Goal: Communication & Community: Answer question/provide support

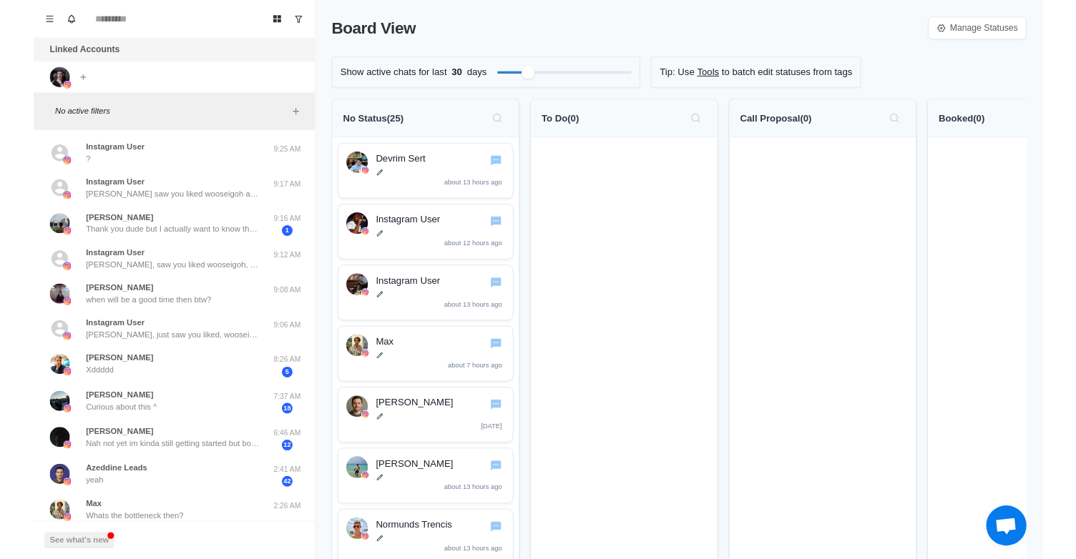
scroll to position [64, 0]
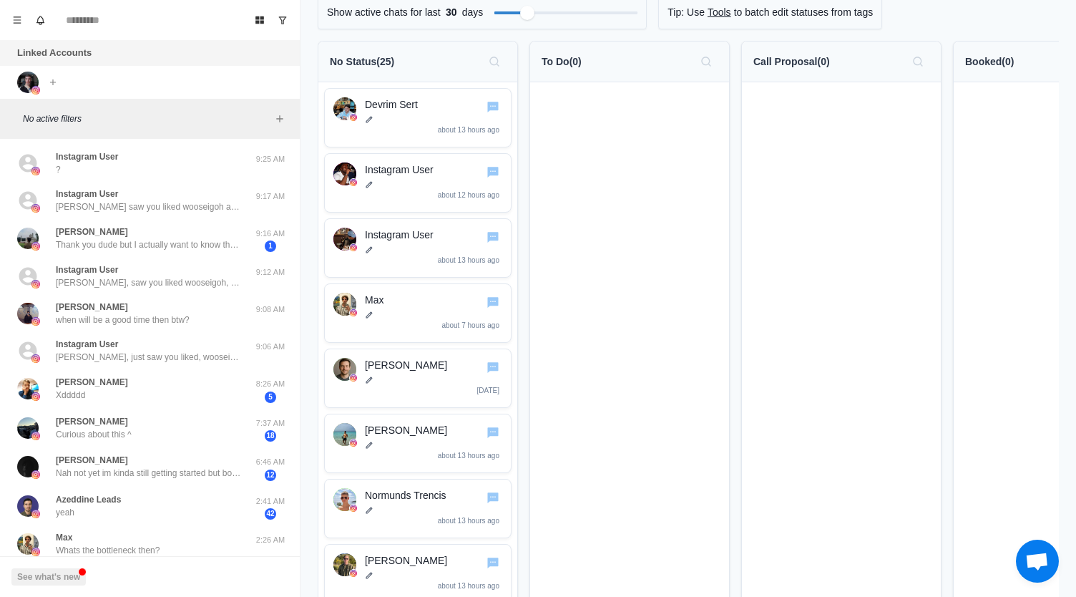
click at [87, 121] on p "No active filters" at bounding box center [147, 118] width 248 height 13
click at [279, 113] on icon "Add filters" at bounding box center [279, 118] width 11 height 11
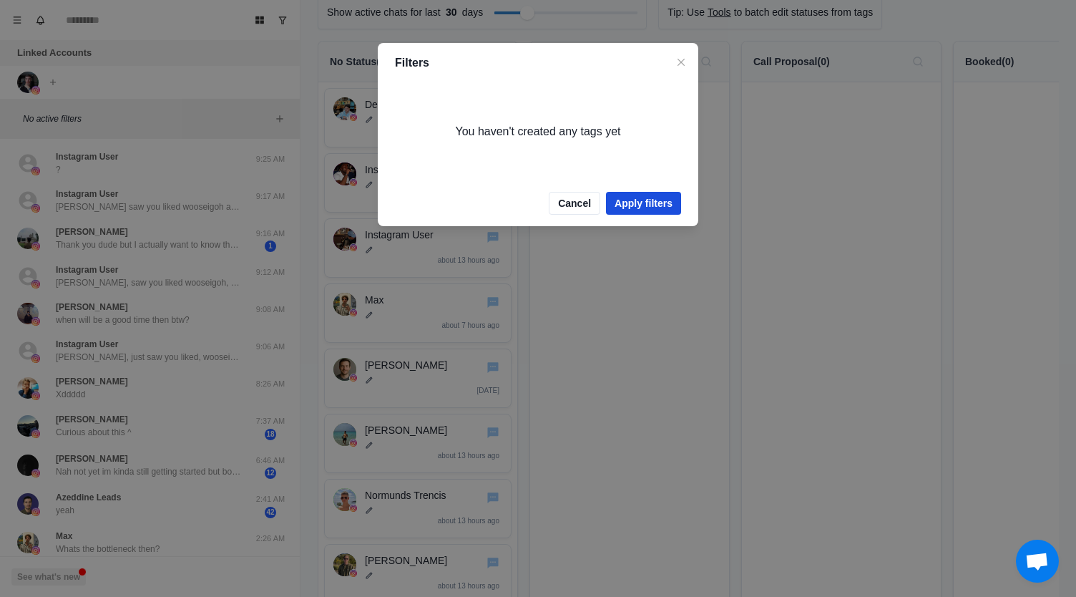
click at [638, 207] on button "Apply filters" at bounding box center [643, 203] width 75 height 23
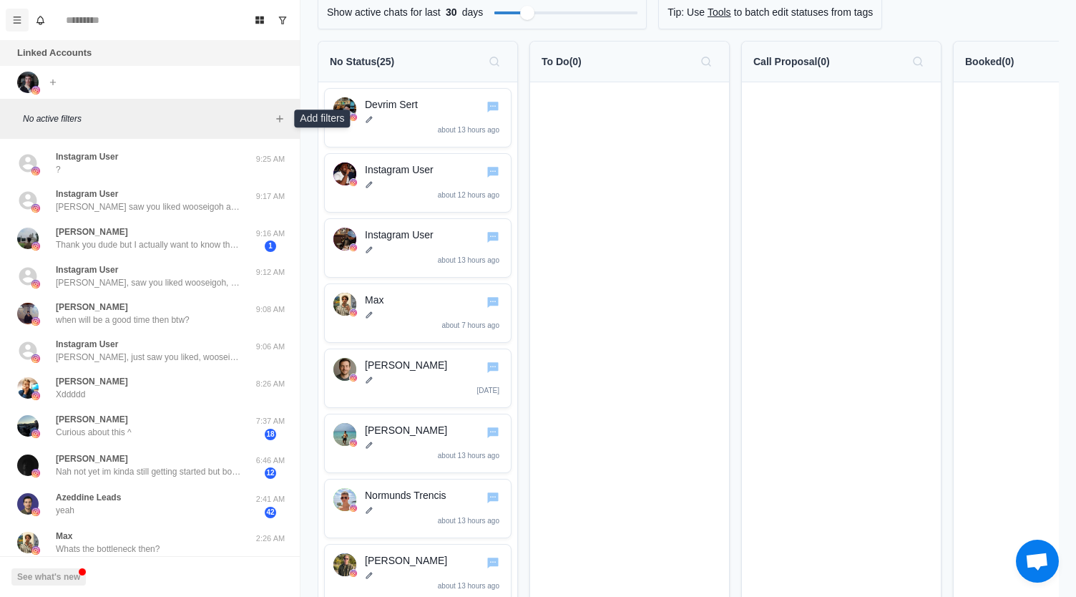
click at [16, 14] on button "Menu" at bounding box center [17, 20] width 23 height 23
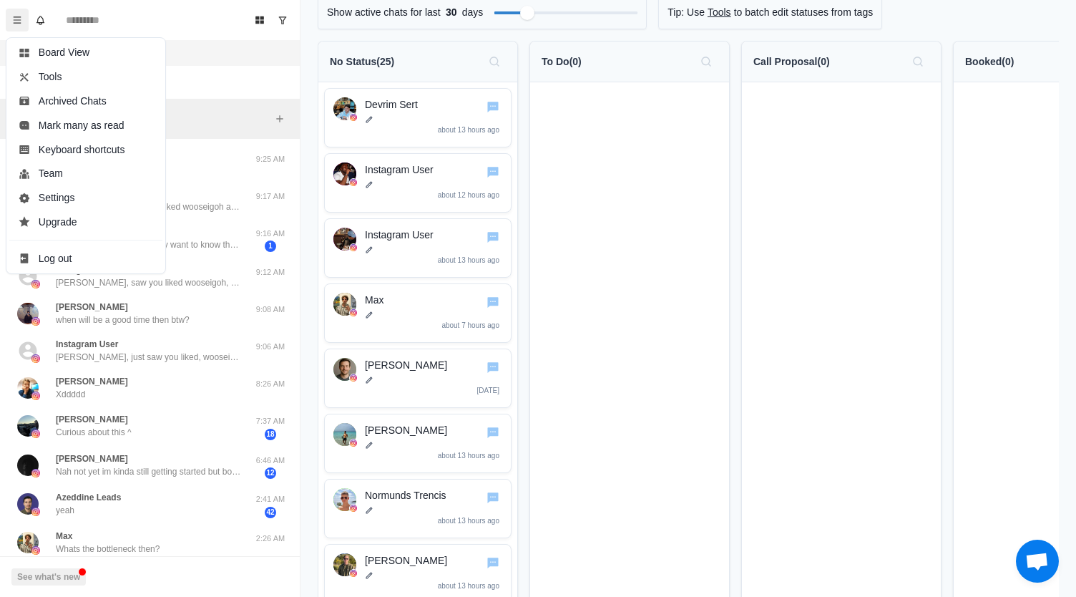
click at [230, 56] on div "Linked Accounts" at bounding box center [150, 53] width 300 height 26
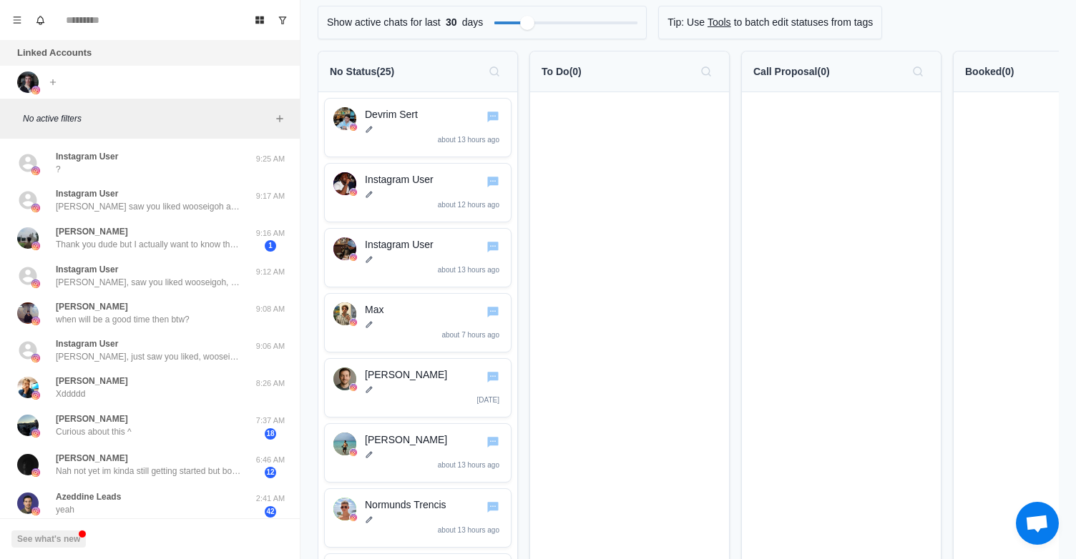
scroll to position [0, 0]
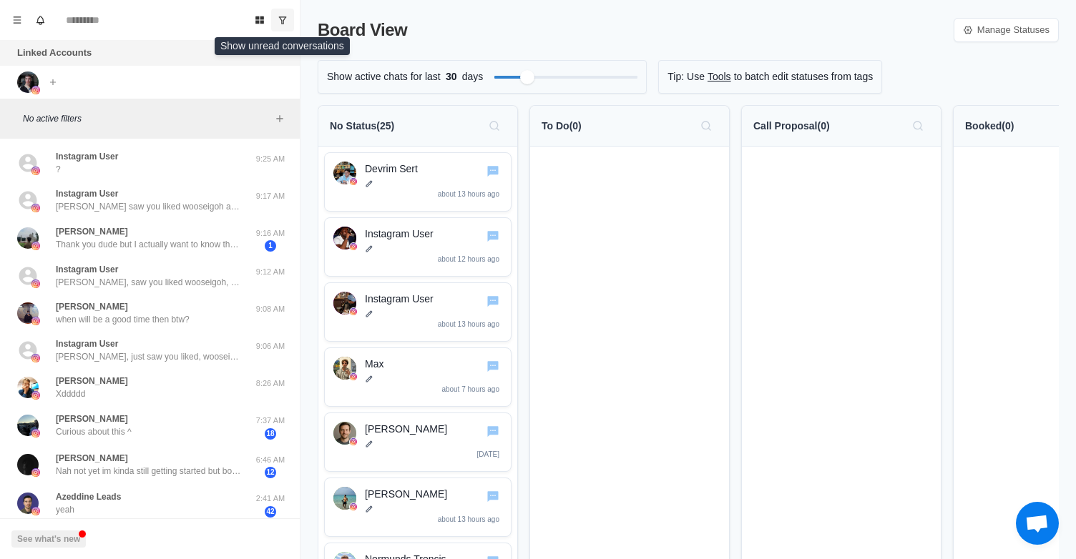
click at [282, 21] on icon "Show unread conversations" at bounding box center [283, 19] width 8 height 7
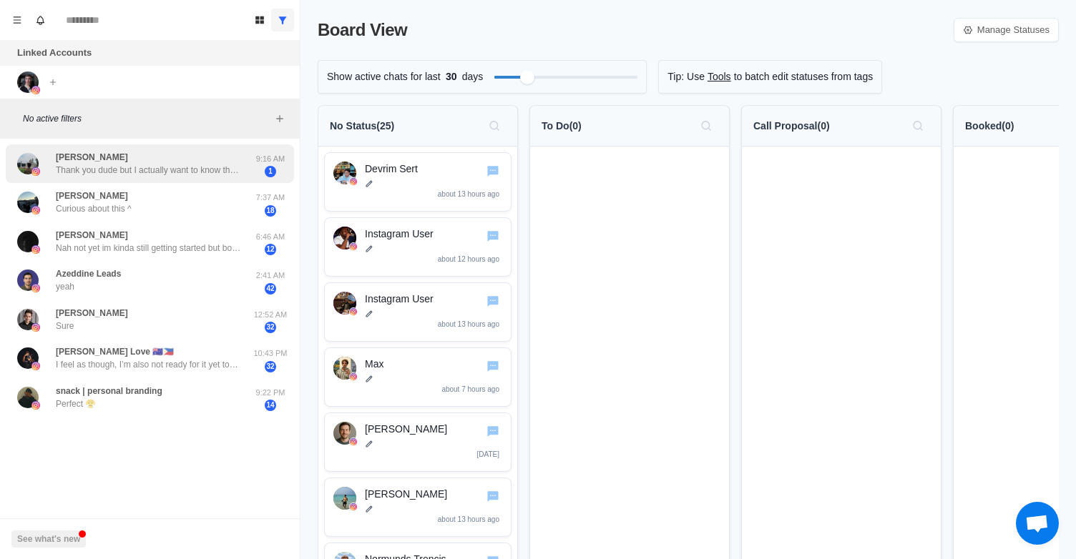
click at [203, 160] on div "[PERSON_NAME] Thank you dude but I actually want to know the exact reason and m…" at bounding box center [149, 164] width 186 height 26
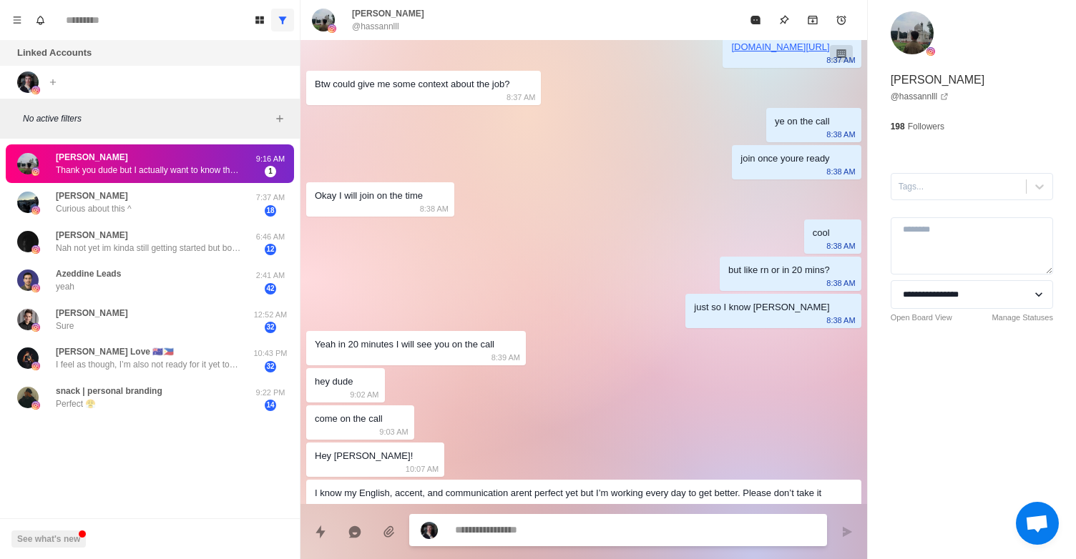
scroll to position [658, 0]
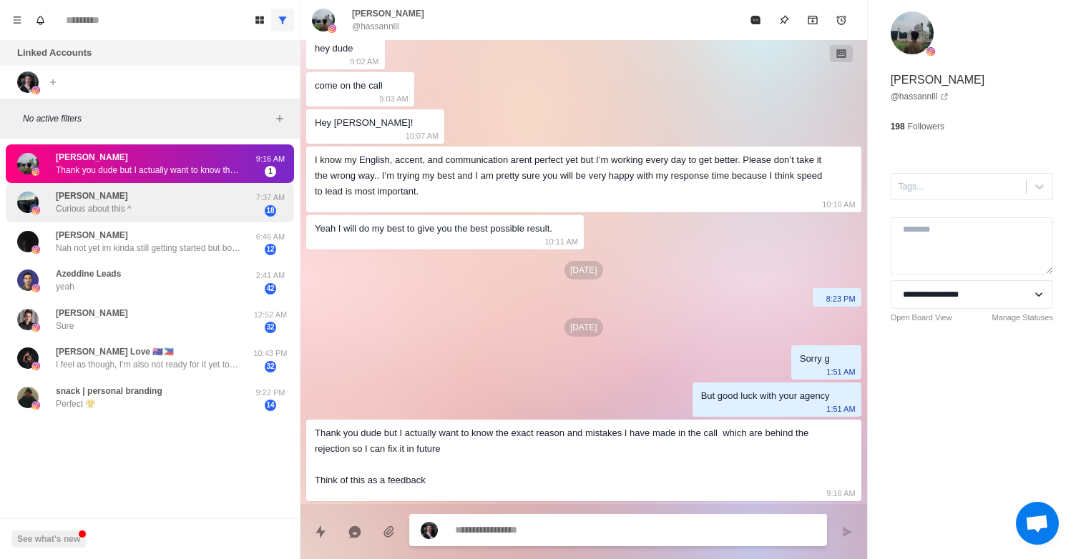
click at [179, 206] on div "[PERSON_NAME] Curious about this ^" at bounding box center [134, 203] width 235 height 28
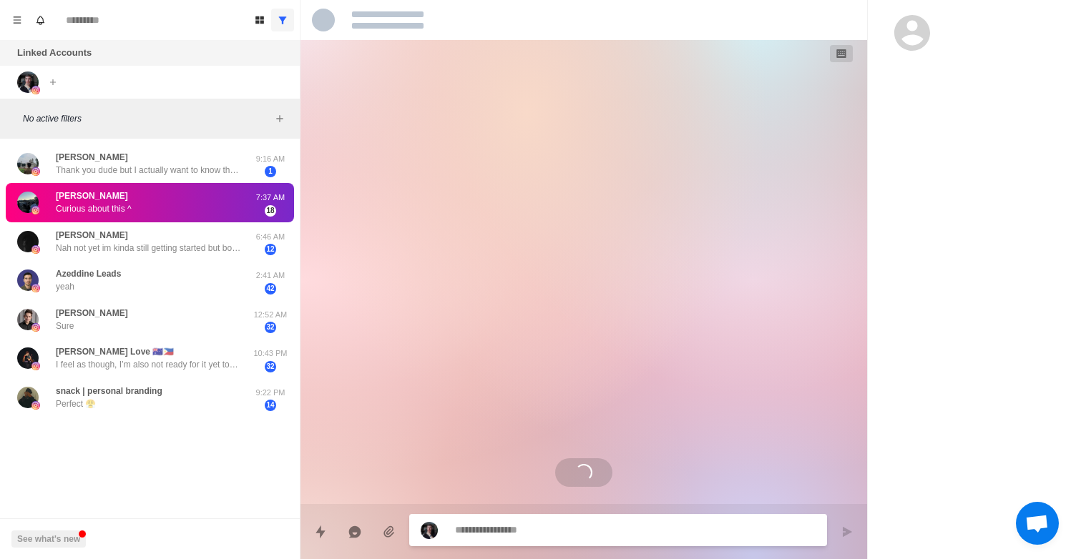
scroll to position [0, 0]
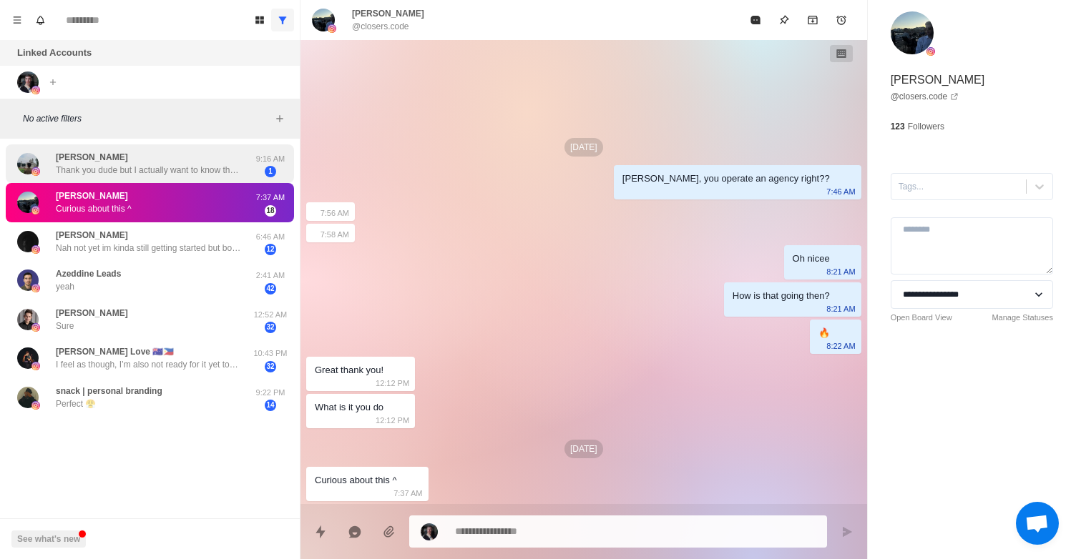
click at [208, 170] on p "Thank you dude but I actually want to know the exact reason and mistakes I have…" at bounding box center [149, 170] width 186 height 13
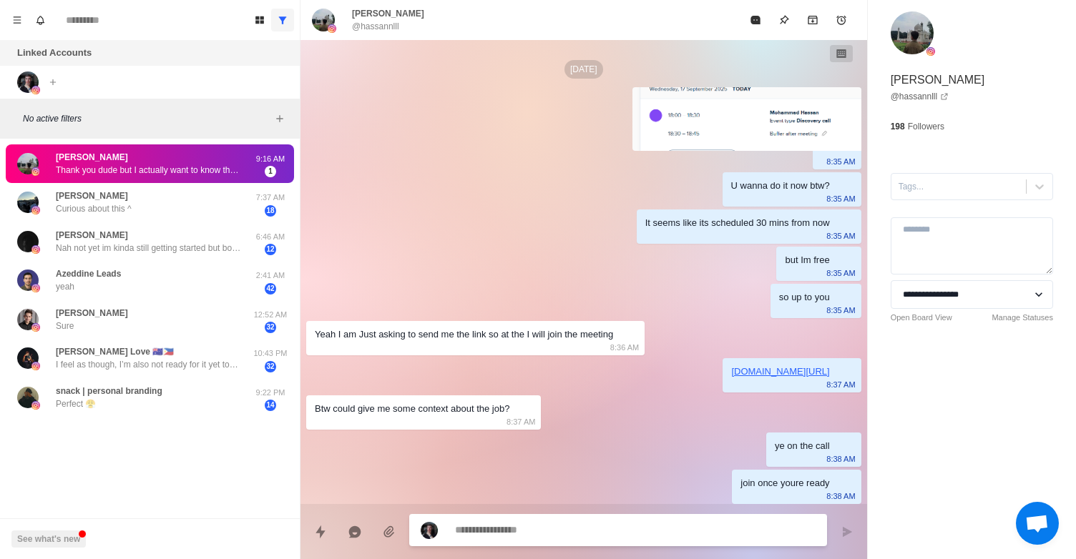
scroll to position [658, 0]
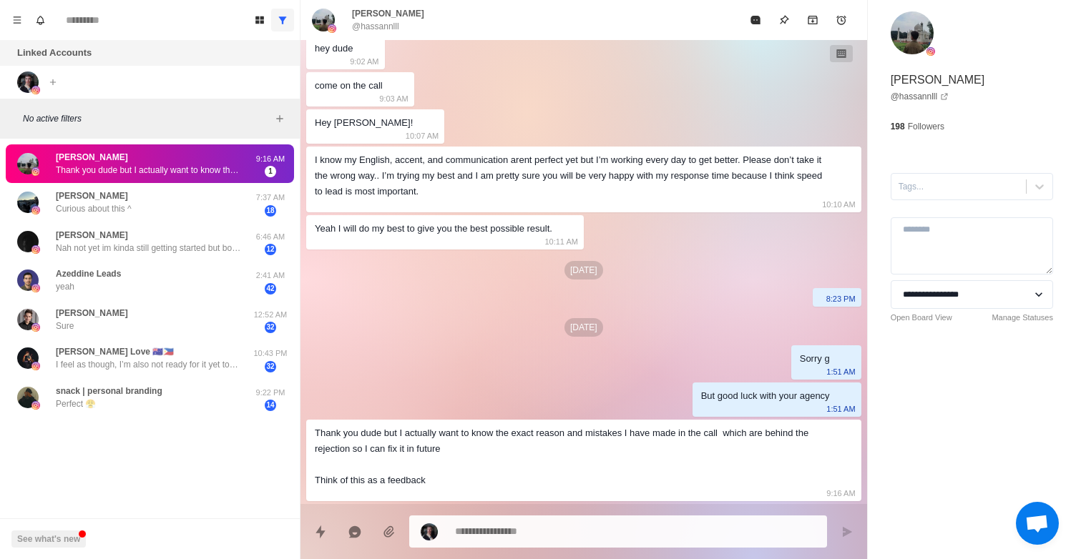
drag, startPoint x: 208, startPoint y: 170, endPoint x: 220, endPoint y: 165, distance: 12.9
click at [247, 185] on div "Ctrl ⇧ U" at bounding box center [265, 179] width 37 height 15
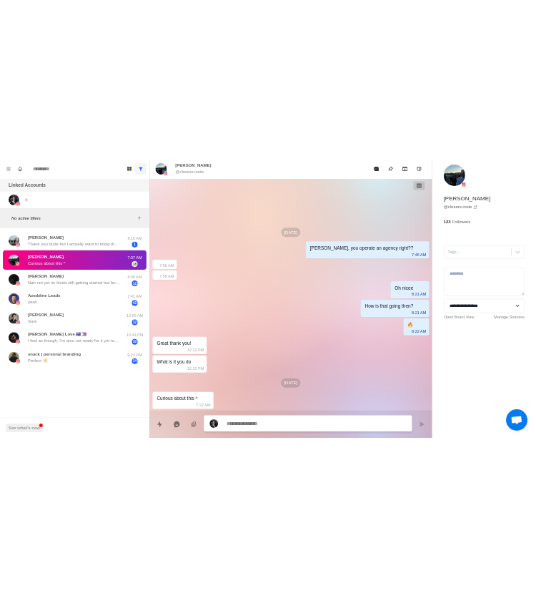
scroll to position [0, 0]
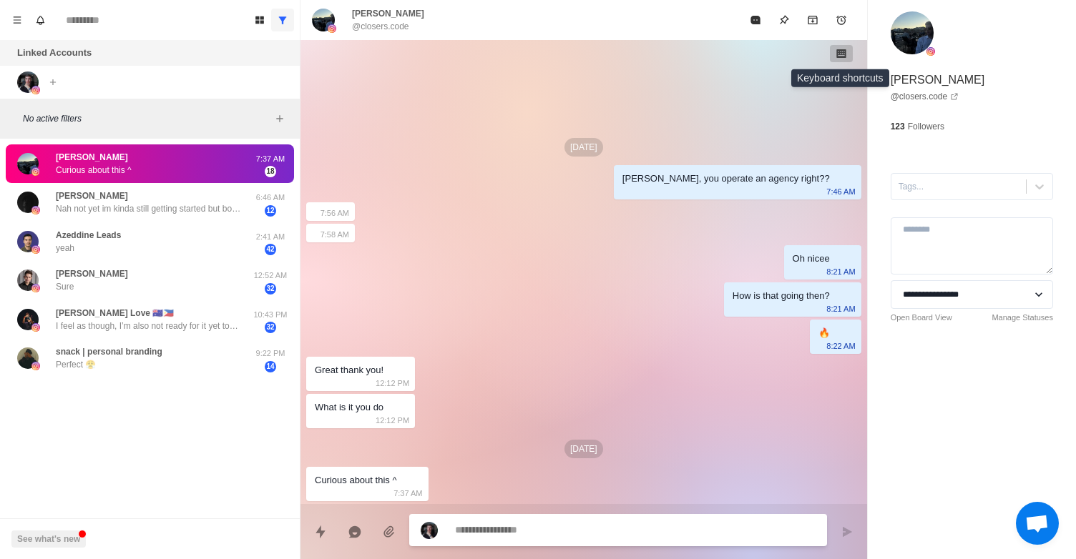
click at [835, 57] on icon "button" at bounding box center [840, 53] width 11 height 11
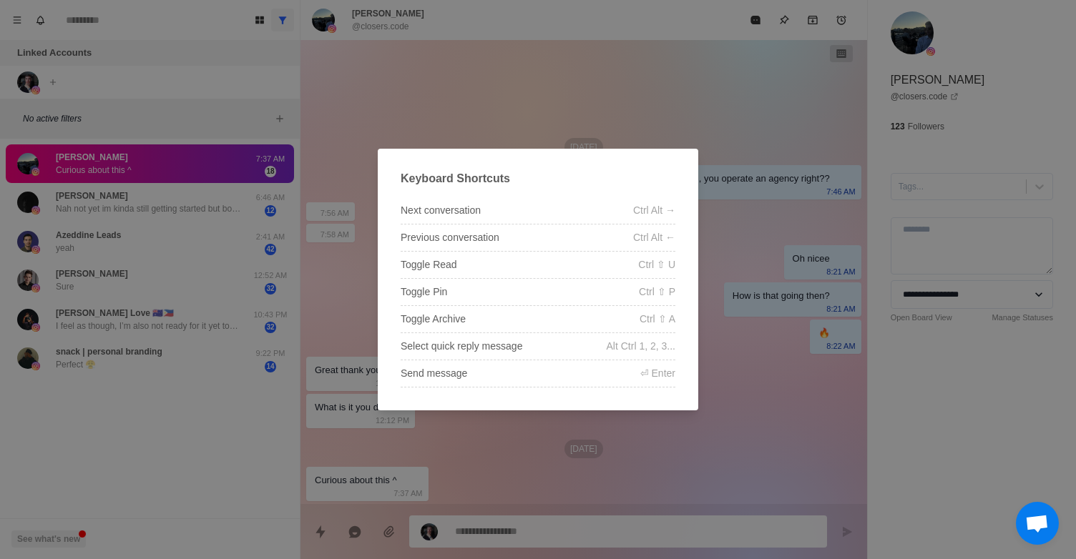
type textarea "*"
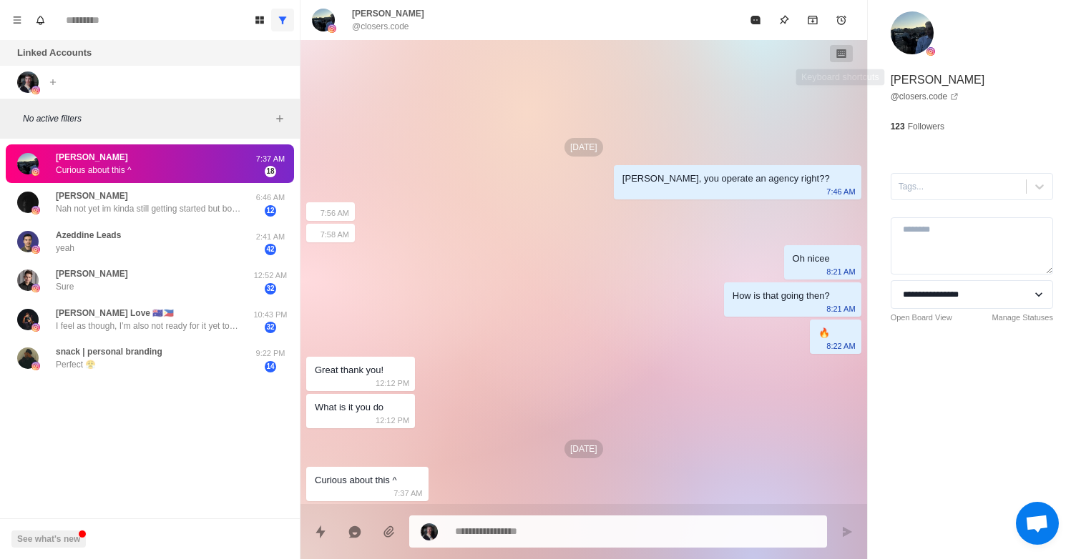
click at [661, 273] on div "[DATE] [PERSON_NAME], you operate an agency right?? 7:46 AM 7:56 AM 7:58 AM Oh …" at bounding box center [583, 272] width 567 height 464
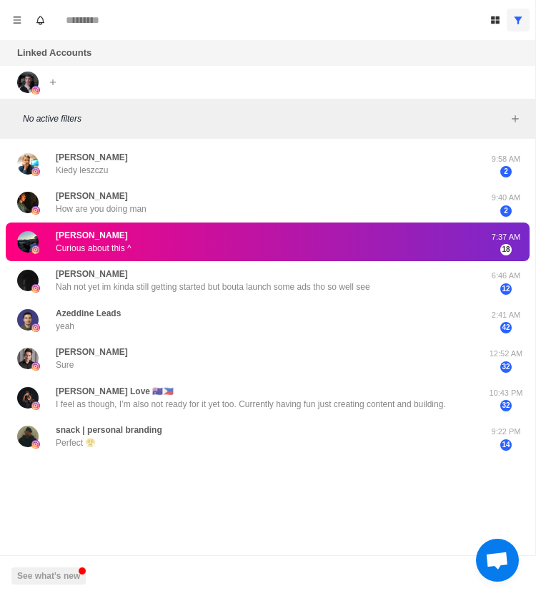
type textarea "*"
